Goal: Check status: Check status

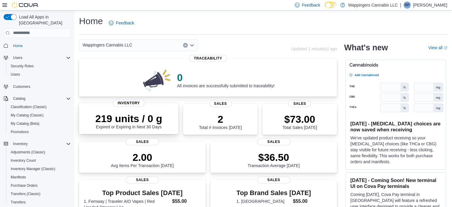
click at [126, 118] on p "219 units / 0 g" at bounding box center [128, 118] width 67 height 12
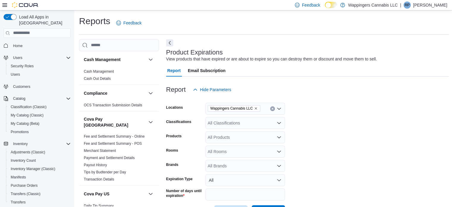
scroll to position [14, 0]
